Goal: Task Accomplishment & Management: Complete application form

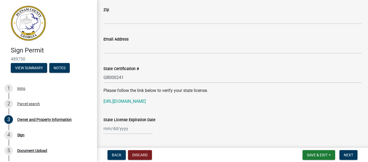
scroll to position [675, 0]
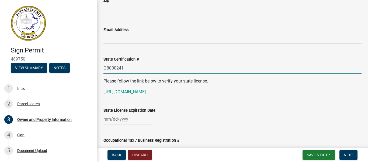
drag, startPoint x: 130, startPoint y: 67, endPoint x: 91, endPoint y: 64, distance: 38.6
click at [91, 64] on div "Sign Permit 489750 View Summary Notes 1 Intro 2 Parcel search 3 Owner and Prope…" at bounding box center [184, 81] width 368 height 162
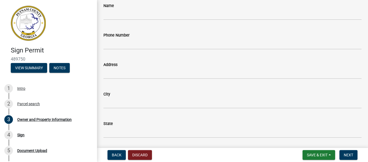
scroll to position [513, 0]
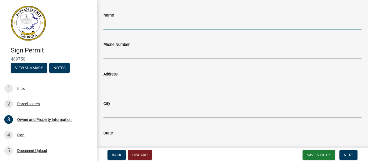
click at [111, 24] on input "Name" at bounding box center [233, 23] width 258 height 11
type input "Summit Locations, LLC"
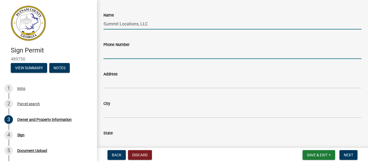
click at [115, 53] on input "Phone Number" at bounding box center [233, 53] width 258 height 11
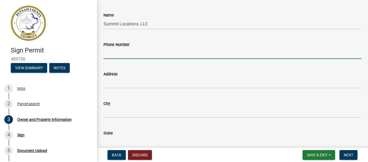
type input "7047478487"
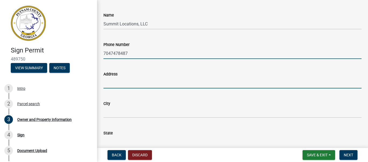
click at [116, 87] on input "Address" at bounding box center [233, 82] width 258 height 11
click at [119, 55] on input "7047478487" at bounding box center [233, 53] width 258 height 11
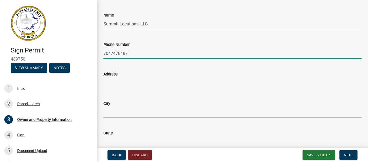
click at [119, 55] on input "7047478487" at bounding box center [233, 53] width 258 height 11
paste input "[PHONE_NUMBER]"
type input "[PHONE_NUMBER]"
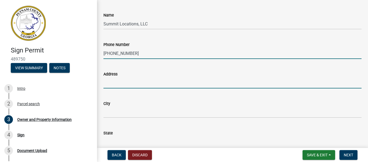
click at [117, 87] on input "Address" at bounding box center [233, 82] width 258 height 11
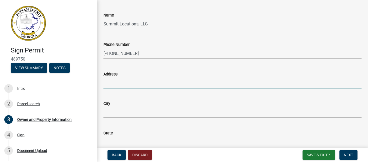
type input "[STREET_ADDRESS]"
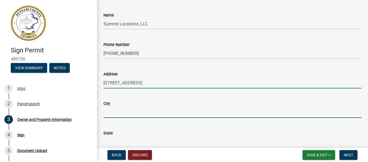
type input "[PERSON_NAME]"
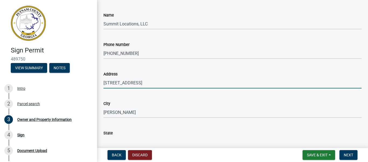
type input "OH"
type input "45304"
type input "[PERSON_NAME][EMAIL_ADDRESS][DOMAIN_NAME]"
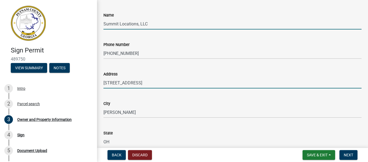
click at [152, 23] on input "Summit Locations, LLC" at bounding box center [233, 23] width 258 height 11
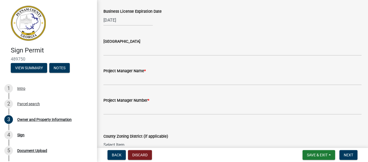
scroll to position [837, 0]
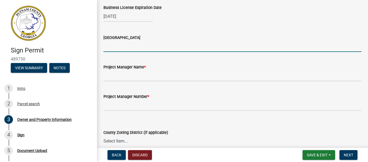
click at [115, 46] on input "[GEOGRAPHIC_DATA]" at bounding box center [233, 46] width 258 height 11
click at [117, 83] on wm-data-entity-input "Project Manager Name *" at bounding box center [233, 70] width 258 height 29
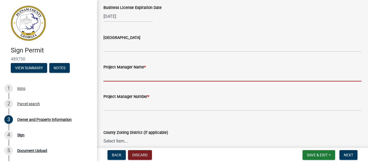
click at [116, 80] on input "Project Manager Name *" at bounding box center [233, 75] width 258 height 11
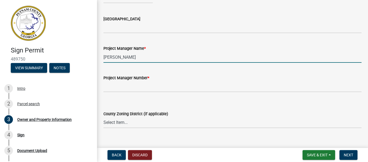
scroll to position [864, 0]
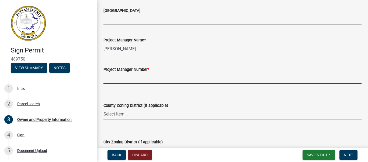
click at [115, 81] on input "Project Manager Number *" at bounding box center [233, 78] width 258 height 11
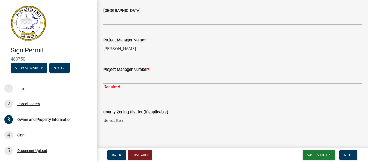
click at [114, 47] on input "[PERSON_NAME]" at bounding box center [233, 48] width 258 height 11
type input "[PERSON_NAME]"
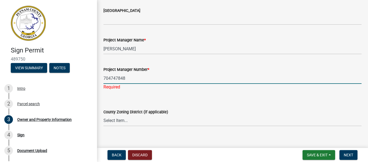
type input "7047478487"
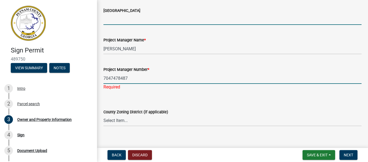
type input "OH"
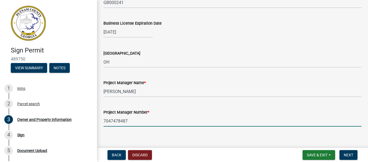
scroll to position [810, 0]
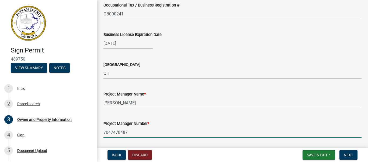
type input "7047478487"
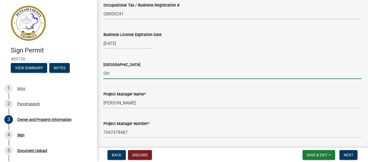
drag, startPoint x: 121, startPoint y: 74, endPoint x: 102, endPoint y: 74, distance: 18.3
click at [102, 74] on div "[GEOGRAPHIC_DATA]" at bounding box center [232, 66] width 266 height 25
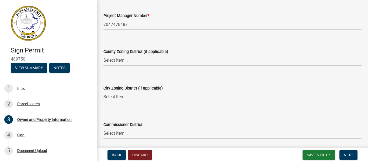
scroll to position [918, 0]
click at [124, 61] on select "Select Item... AG-1 R-1R R-1 R-2 MHP RM-1 RM-3 C-1 C-2 I-M PUD N/A" at bounding box center [233, 59] width 258 height 11
click at [129, 60] on select "Select Item... AG-1 R-1R R-1 R-2 MHP RM-1 RM-3 C-1 C-2 I-M PUD N/A" at bounding box center [233, 59] width 258 height 11
click at [104, 54] on select "Select Item... AG-1 R-1R R-1 R-2 MHP RM-1 RM-3 C-1 C-2 I-M PUD N/A" at bounding box center [233, 59] width 258 height 11
select select "78a0cf10-583c-416f-b876-f8d04396e91b"
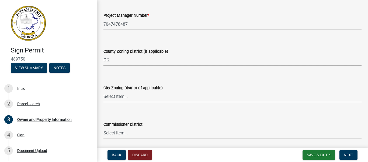
click at [114, 98] on select "Select Item... A-1 A-2 R-1 R-2 R-3 R-4 MHP C-1 C-2 I-1 I-2 DB FH H-P N/A" at bounding box center [233, 96] width 258 height 11
click at [117, 95] on select "Select Item... A-1 A-2 R-1 R-2 R-3 R-4 MHP C-1 C-2 I-1 I-2 DB FH H-P N/A" at bounding box center [233, 96] width 258 height 11
click at [119, 109] on div "Commissioner District Select Item... District 1 District 2 District 3 District 4" at bounding box center [233, 123] width 258 height 32
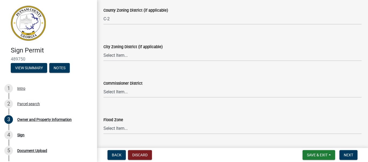
scroll to position [972, 0]
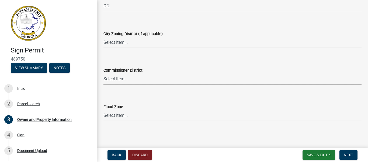
click at [126, 78] on select "Select Item... District 1 District 2 District 3 District 4" at bounding box center [233, 78] width 258 height 11
click at [126, 79] on select "Select Item... District 1 District 2 District 3 District 4" at bounding box center [233, 78] width 258 height 11
click at [119, 42] on select "Select Item... A-1 A-2 R-1 R-2 R-3 R-4 MHP C-1 C-2 I-1 I-2 DB FH H-P N/A" at bounding box center [233, 42] width 258 height 11
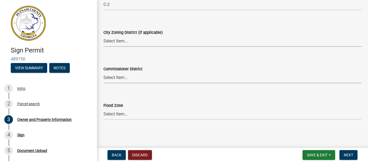
click at [126, 80] on select "Select Item... District 1 District 2 District 3 District 4" at bounding box center [233, 77] width 258 height 11
click at [104, 72] on select "Select Item... District 1 District 2 District 3 District 4" at bounding box center [233, 77] width 258 height 11
select select "295c155f-de53-4b68-9fdd-08c8883e9b6f"
click at [119, 117] on select "Select Item... Zone A Zone V Zone A99 Zone AE Zone AO Zone AH Zone VE Zone AR Z…" at bounding box center [233, 113] width 258 height 11
click at [119, 115] on select "Select Item... Zone A Zone V Zone A99 Zone AE Zone AO Zone AH Zone VE Zone AR Z…" at bounding box center [233, 113] width 258 height 11
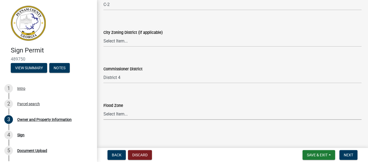
click at [127, 112] on select "Select Item... Zone A Zone V Zone A99 Zone AE Zone AO Zone AH Zone VE Zone AR Z…" at bounding box center [233, 113] width 258 height 11
click at [353, 154] on span "Next" at bounding box center [348, 154] width 9 height 4
click at [348, 154] on span "Next" at bounding box center [348, 154] width 9 height 4
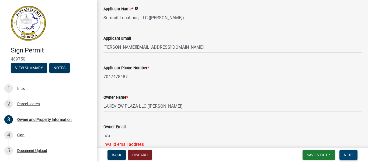
scroll to position [135, 0]
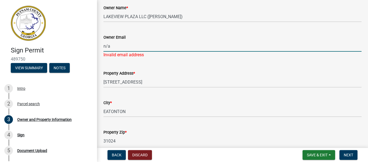
click at [128, 47] on input "n/a" at bounding box center [233, 45] width 258 height 11
drag, startPoint x: 126, startPoint y: 47, endPoint x: 98, endPoint y: 48, distance: 27.8
click at [350, 151] on button "Next" at bounding box center [349, 155] width 18 height 10
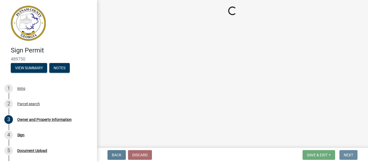
scroll to position [0, 0]
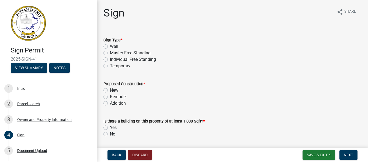
click at [110, 59] on label "Individual Free Standing" at bounding box center [133, 59] width 46 height 6
click at [110, 59] on input "Individual Free Standing" at bounding box center [112, 58] width 4 height 4
radio input "true"
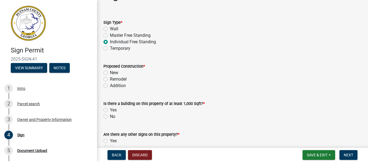
scroll to position [27, 0]
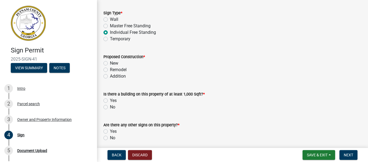
click at [110, 62] on label "New" at bounding box center [114, 63] width 8 height 6
click at [110, 62] on input "New" at bounding box center [112, 62] width 4 height 4
radio input "true"
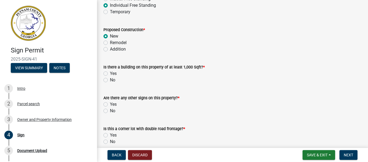
scroll to position [81, 0]
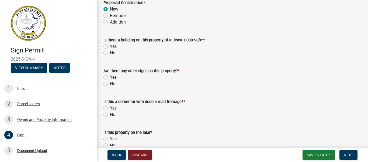
click at [110, 47] on label "Yes" at bounding box center [113, 46] width 7 height 6
click at [110, 47] on input "Yes" at bounding box center [112, 45] width 4 height 4
radio input "true"
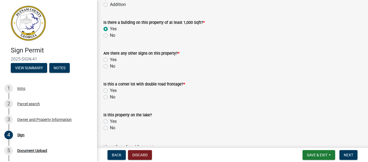
scroll to position [108, 0]
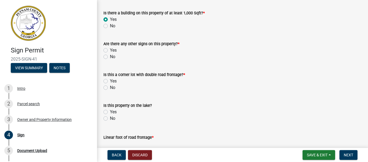
click at [110, 57] on label "No" at bounding box center [112, 56] width 5 height 6
click at [110, 57] on input "No" at bounding box center [112, 55] width 4 height 4
radio input "true"
click at [110, 49] on label "Yes" at bounding box center [113, 50] width 7 height 6
click at [110, 49] on input "Yes" at bounding box center [112, 49] width 4 height 4
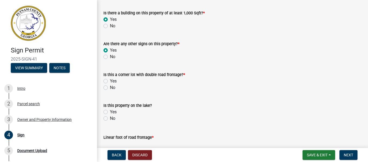
radio input "true"
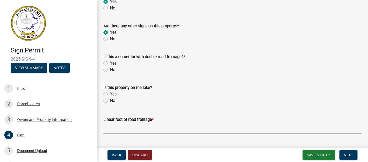
scroll to position [135, 0]
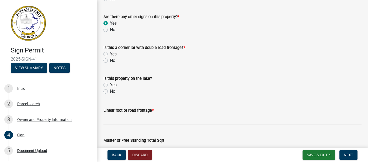
click at [110, 60] on label "No" at bounding box center [112, 60] width 5 height 6
click at [110, 60] on input "No" at bounding box center [112, 59] width 4 height 4
radio input "true"
click at [110, 53] on label "Yes" at bounding box center [113, 54] width 7 height 6
click at [110, 53] on input "Yes" at bounding box center [112, 53] width 4 height 4
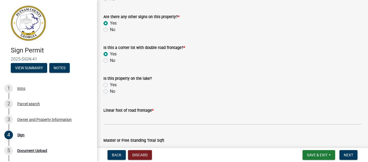
radio input "true"
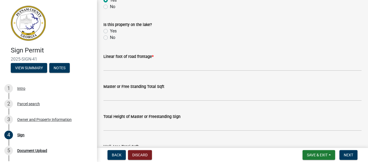
scroll to position [189, 0]
click at [110, 37] on label "No" at bounding box center [112, 37] width 5 height 6
click at [110, 37] on input "No" at bounding box center [112, 36] width 4 height 4
radio input "true"
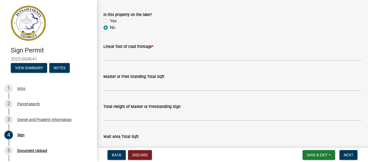
scroll to position [216, 0]
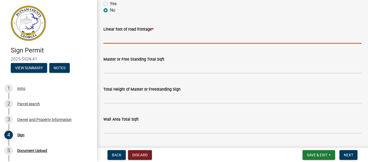
click at [121, 39] on input "text" at bounding box center [233, 37] width 258 height 11
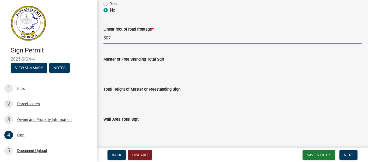
type input "507"
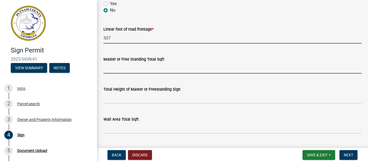
click at [125, 70] on input "text" at bounding box center [233, 67] width 258 height 11
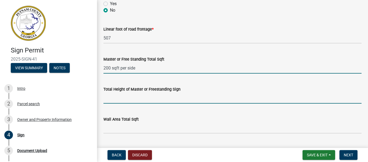
type input "200"
click at [145, 97] on input "text" at bounding box center [233, 97] width 258 height 11
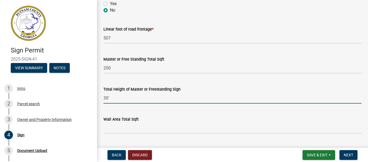
type input "30"
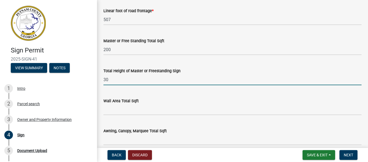
scroll to position [270, 0]
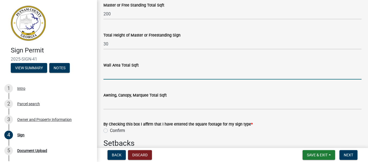
click at [121, 75] on input "text" at bounding box center [233, 73] width 258 height 11
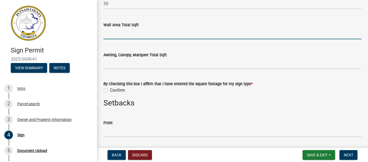
scroll to position [324, 0]
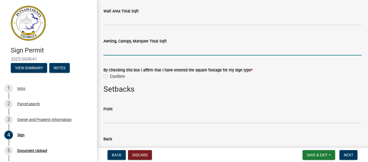
click at [120, 55] on input "text" at bounding box center [233, 49] width 258 height 11
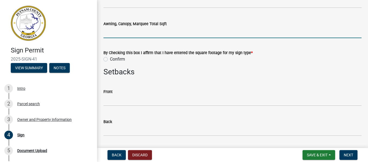
scroll to position [351, 0]
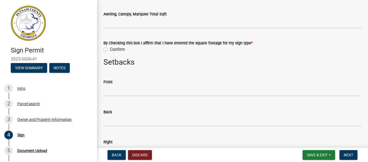
click at [115, 49] on label "Confirm" at bounding box center [117, 49] width 15 height 6
click at [114, 49] on input "Confirm" at bounding box center [112, 48] width 4 height 4
radio input "true"
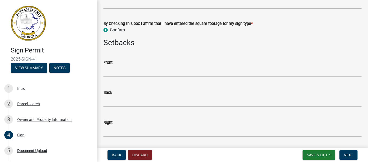
scroll to position [404, 0]
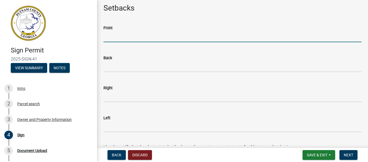
click at [114, 39] on input "text" at bounding box center [233, 36] width 258 height 11
click at [112, 39] on input "text" at bounding box center [233, 36] width 258 height 11
type input "2"
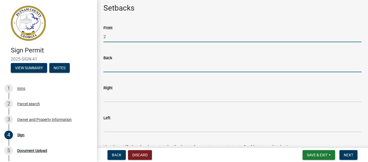
click at [112, 63] on input "text" at bounding box center [233, 66] width 258 height 11
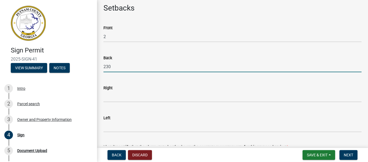
type input "230"
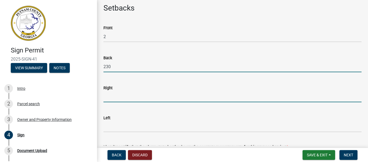
click at [115, 96] on input "text" at bounding box center [233, 96] width 258 height 11
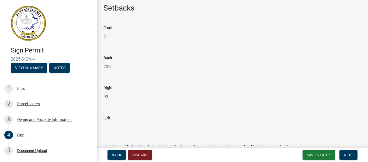
type input "93"
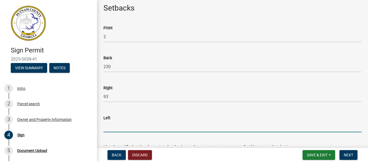
click at [115, 125] on input "text" at bounding box center [233, 126] width 258 height 11
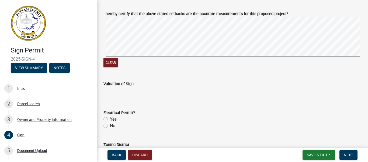
scroll to position [539, 0]
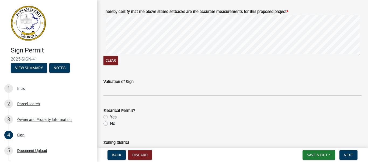
type input "424"
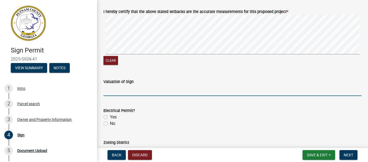
click at [119, 91] on input "text" at bounding box center [233, 90] width 258 height 11
type input "25000"
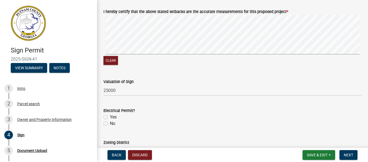
click at [110, 124] on label "No" at bounding box center [112, 123] width 5 height 6
click at [110, 123] on input "No" at bounding box center [112, 122] width 4 height 4
radio input "true"
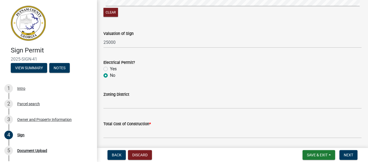
scroll to position [593, 0]
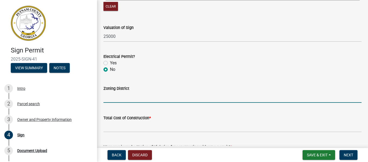
click at [120, 98] on input "Zoning District" at bounding box center [233, 96] width 258 height 11
type input "C-2"
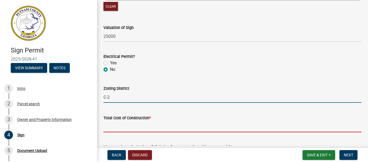
click at [145, 128] on input "text" at bounding box center [233, 126] width 258 height 11
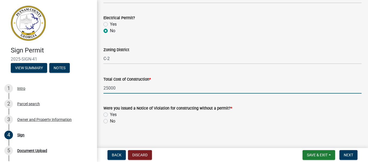
scroll to position [636, 0]
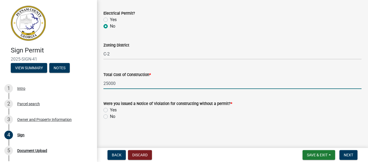
type input "25000"
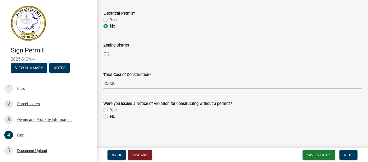
click at [108, 115] on div "No" at bounding box center [233, 116] width 258 height 6
click at [110, 116] on label "No" at bounding box center [112, 116] width 5 height 6
click at [110, 116] on input "No" at bounding box center [112, 115] width 4 height 4
radio input "true"
click at [354, 159] on button "Next" at bounding box center [349, 155] width 18 height 10
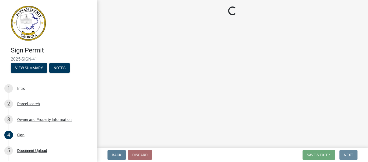
scroll to position [0, 0]
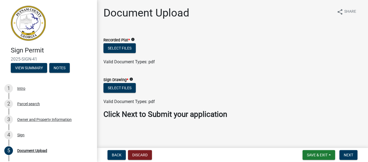
click at [134, 39] on icon "info" at bounding box center [133, 39] width 4 height 4
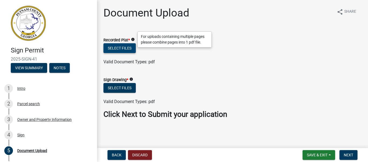
click at [129, 46] on button "Select files" at bounding box center [120, 48] width 32 height 10
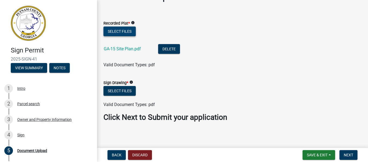
scroll to position [18, 0]
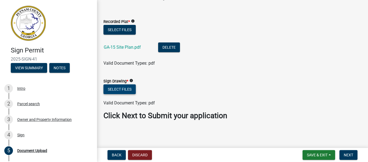
click at [122, 86] on button "Select files" at bounding box center [120, 89] width 32 height 10
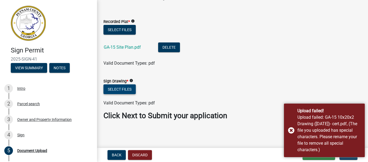
click at [123, 90] on button "Select files" at bounding box center [120, 89] width 32 height 10
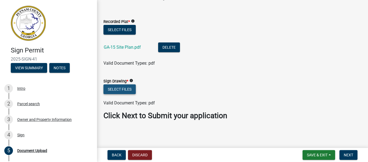
click at [121, 88] on button "Select files" at bounding box center [120, 89] width 32 height 10
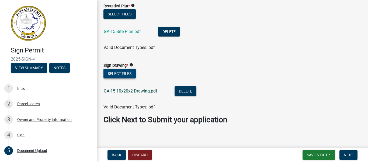
scroll to position [38, 0]
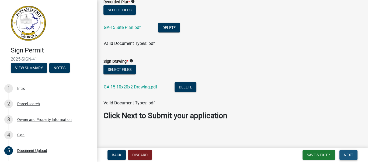
click at [354, 154] on button "Next" at bounding box center [349, 155] width 18 height 10
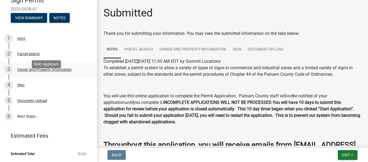
scroll to position [0, 0]
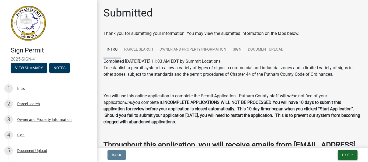
click at [346, 154] on span "Exit" at bounding box center [346, 154] width 8 height 4
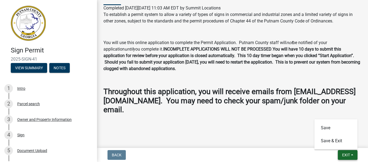
scroll to position [54, 0]
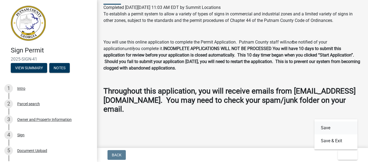
click at [332, 128] on button "Save" at bounding box center [336, 127] width 43 height 13
click at [347, 159] on button "Exit" at bounding box center [348, 155] width 20 height 10
click at [338, 141] on button "Save & Exit" at bounding box center [336, 140] width 43 height 13
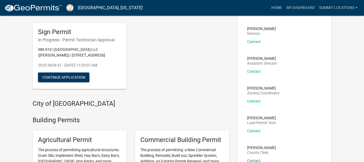
scroll to position [27, 0]
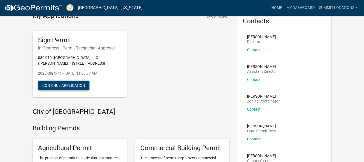
click at [72, 85] on button "Continue Application" at bounding box center [63, 85] width 51 height 10
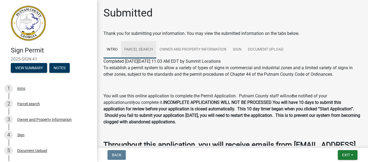
click at [138, 51] on link "Parcel search" at bounding box center [138, 49] width 35 height 17
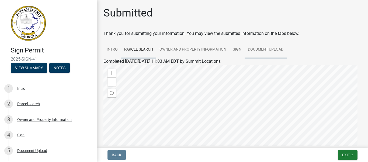
click at [273, 52] on link "Document Upload" at bounding box center [266, 49] width 42 height 17
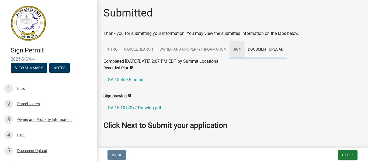
click at [237, 49] on link "Sign" at bounding box center [237, 49] width 15 height 17
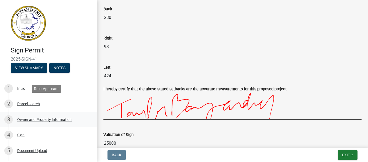
scroll to position [50, 0]
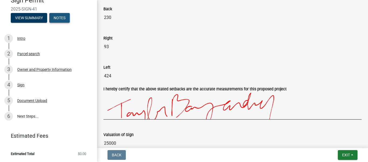
click at [59, 21] on button "Notes" at bounding box center [59, 18] width 20 height 10
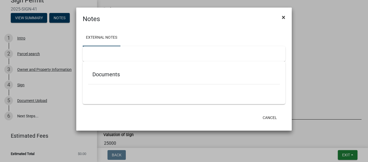
scroll to position [23, 0]
click at [284, 16] on span "×" at bounding box center [284, 17] width 4 height 8
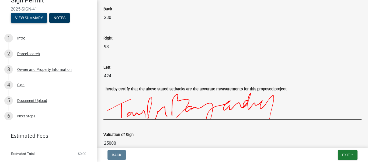
click at [24, 20] on button "View Summary" at bounding box center [29, 18] width 36 height 10
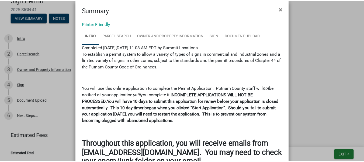
scroll to position [0, 0]
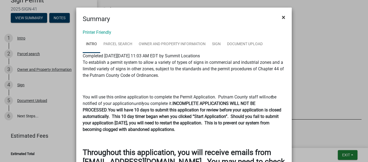
click at [279, 18] on button "×" at bounding box center [284, 17] width 12 height 15
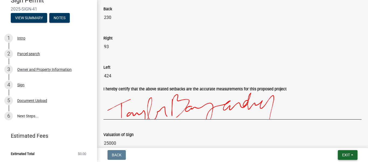
click at [344, 156] on span "Exit" at bounding box center [346, 154] width 8 height 4
click at [332, 138] on button "Save & Exit" at bounding box center [336, 140] width 43 height 13
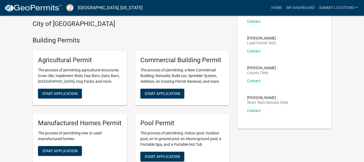
scroll to position [135, 0]
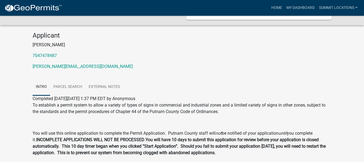
scroll to position [94, 0]
